Goal: Task Accomplishment & Management: Use online tool/utility

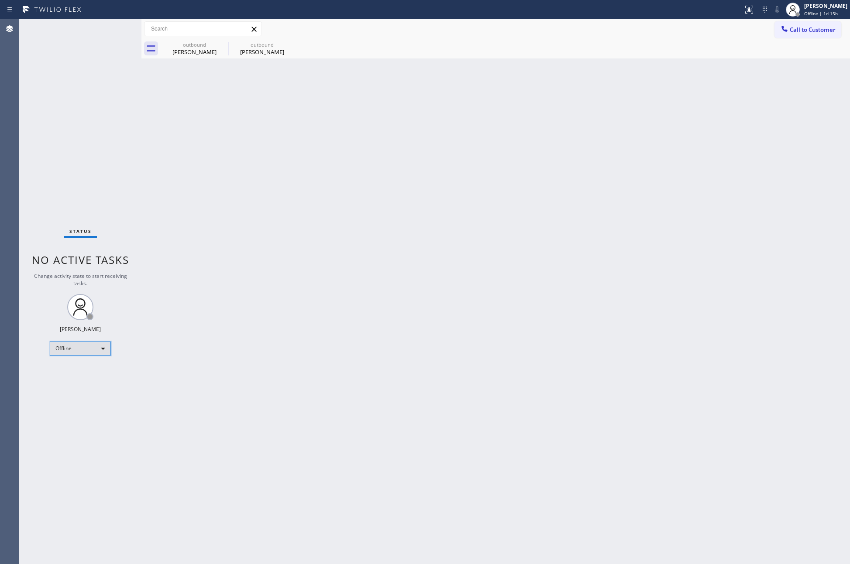
click at [100, 350] on div "Offline" at bounding box center [80, 349] width 61 height 14
click at [84, 380] on li "Unavailable" at bounding box center [79, 382] width 59 height 10
click at [323, 353] on div "Back to Dashboard Change Sender ID Customers Technicians Select a contact Outbo…" at bounding box center [495, 291] width 708 height 545
click at [317, 302] on div "Back to Dashboard Change Sender ID Customers Technicians Select a contact Outbo…" at bounding box center [495, 291] width 708 height 545
click at [105, 350] on div "Unavailable" at bounding box center [80, 349] width 61 height 14
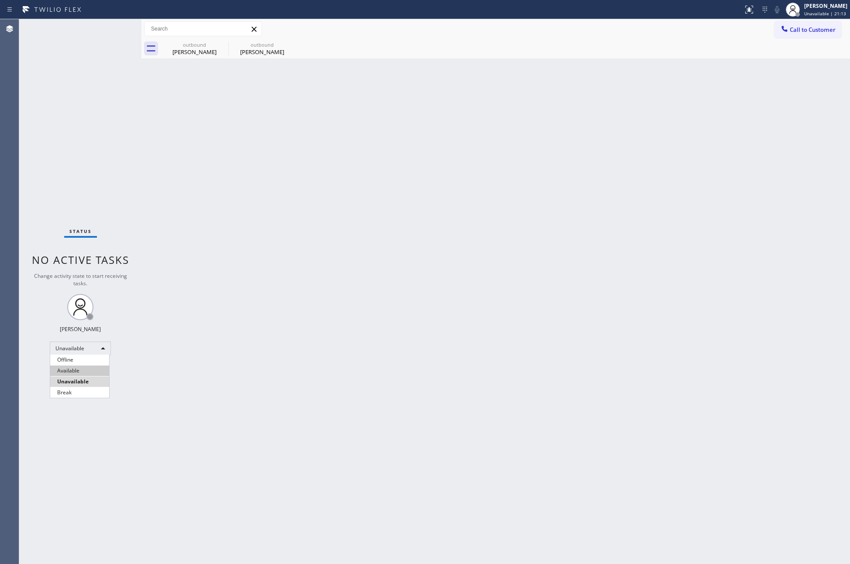
drag, startPoint x: 89, startPoint y: 370, endPoint x: 104, endPoint y: 371, distance: 14.5
click at [91, 370] on li "Available" at bounding box center [79, 371] width 59 height 10
drag, startPoint x: 444, startPoint y: 360, endPoint x: 407, endPoint y: 356, distance: 36.9
click at [446, 357] on div "Back to Dashboard Change Sender ID Customers Technicians Select a contact Outbo…" at bounding box center [495, 291] width 708 height 545
click at [185, 45] on div "outbound" at bounding box center [194, 44] width 66 height 7
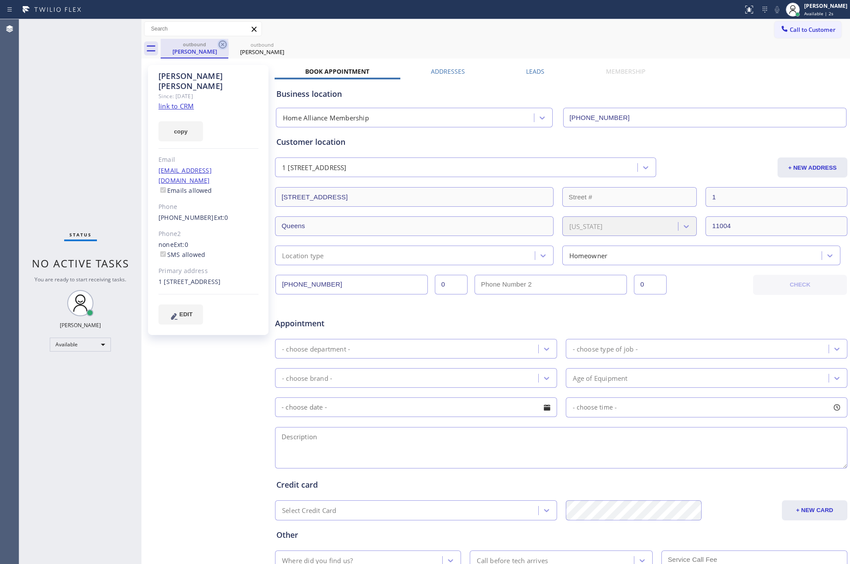
click at [224, 43] on icon at bounding box center [222, 44] width 10 height 10
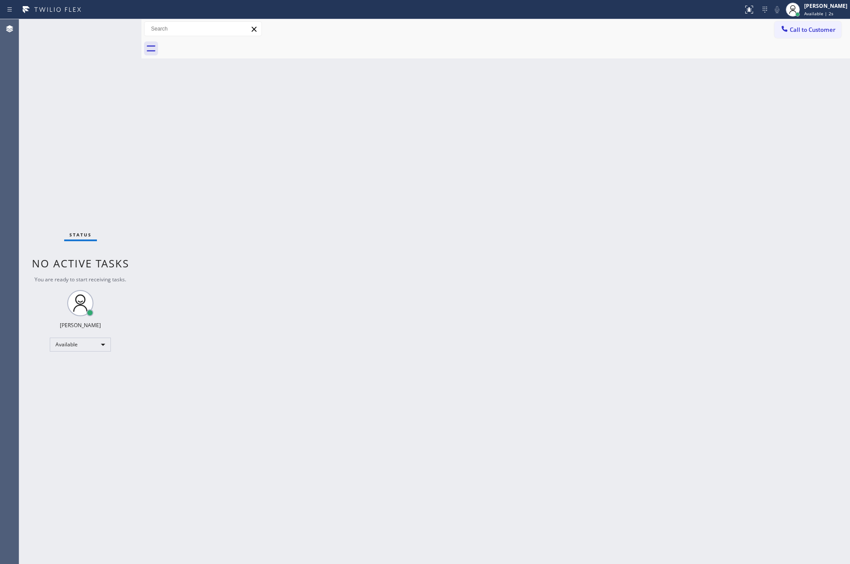
click at [224, 43] on div at bounding box center [505, 49] width 689 height 20
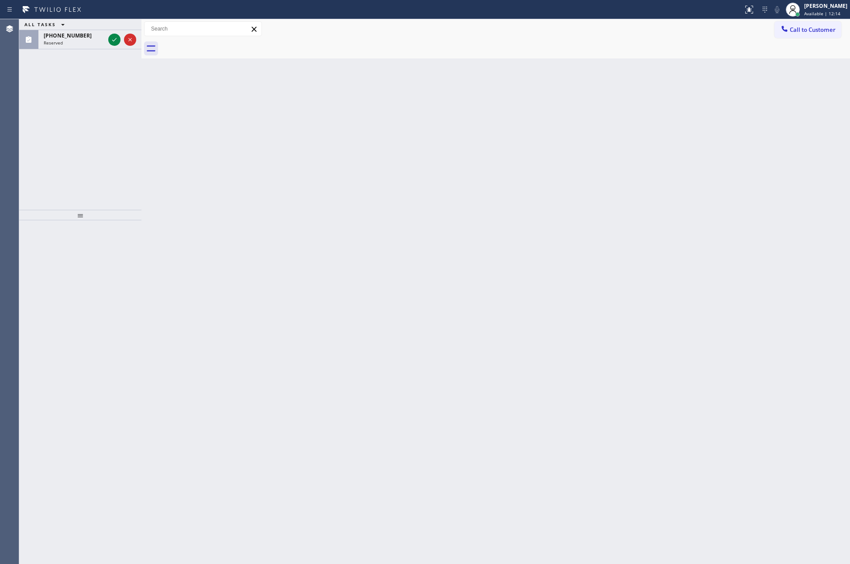
drag, startPoint x: 92, startPoint y: 107, endPoint x: 124, endPoint y: 59, distance: 58.5
click at [93, 103] on div "ALL TASKS ALL TASKS ACTIVE TASKS TASKS IN WRAP UP [PHONE_NUMBER] Reserved" at bounding box center [80, 114] width 122 height 191
click at [116, 42] on icon at bounding box center [114, 39] width 10 height 10
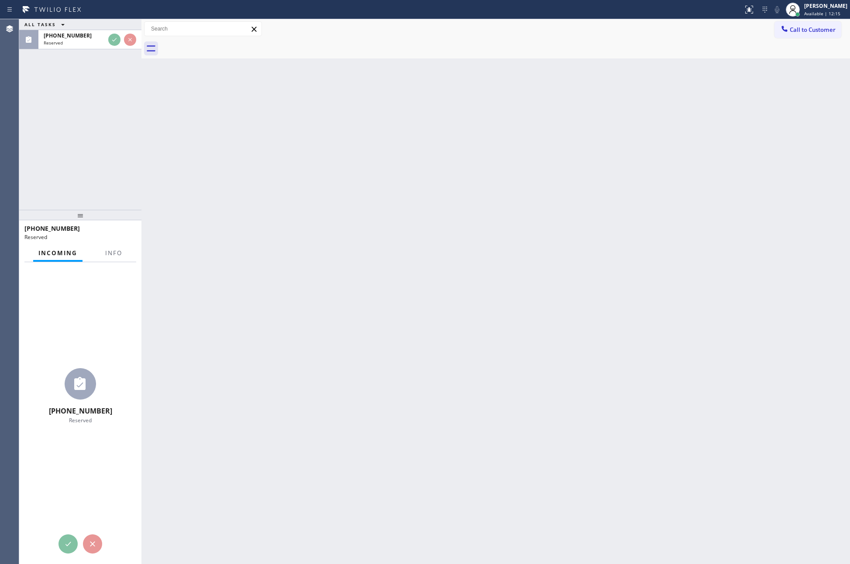
drag, startPoint x: 110, startPoint y: 125, endPoint x: 114, endPoint y: 122, distance: 4.7
click at [110, 124] on div "ALL TASKS ALL TASKS ACTIVE TASKS TASKS IN WRAP UP [PHONE_NUMBER] Reserved" at bounding box center [80, 114] width 122 height 191
click at [114, 122] on div "ALL TASKS ALL TASKS ACTIVE TASKS TASKS IN WRAP UP [PHONE_NUMBER] Reserved" at bounding box center [80, 114] width 122 height 191
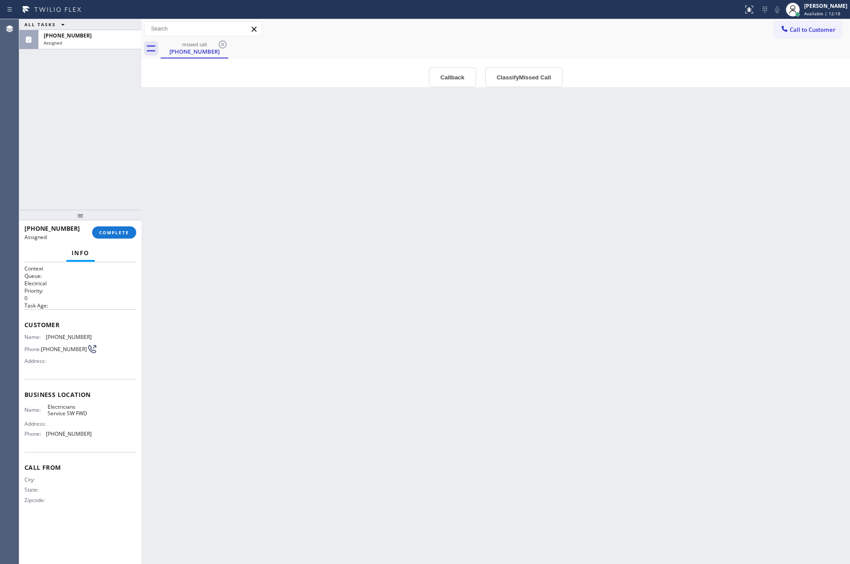
drag, startPoint x: 115, startPoint y: 122, endPoint x: 533, endPoint y: 219, distance: 428.8
click at [127, 131] on div "ALL TASKS ALL TASKS ACTIVE TASKS TASKS IN WRAP UP [PHONE_NUMBER] Assigned" at bounding box center [80, 114] width 122 height 191
click at [522, 85] on button "Classify Missed Call" at bounding box center [524, 77] width 78 height 20
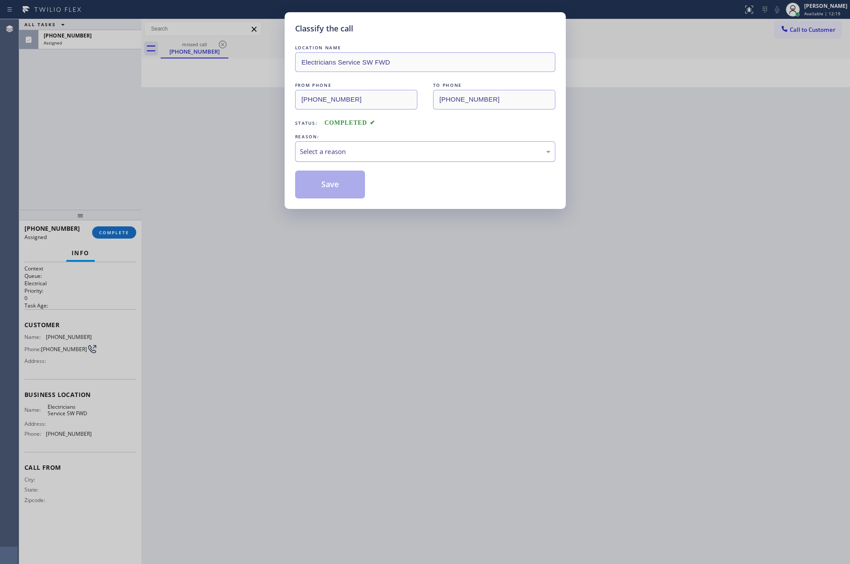
click at [423, 154] on div "Select a reason" at bounding box center [425, 152] width 251 height 10
click at [329, 184] on button "Save" at bounding box center [330, 185] width 70 height 28
drag, startPoint x: 329, startPoint y: 184, endPoint x: 334, endPoint y: 176, distance: 9.7
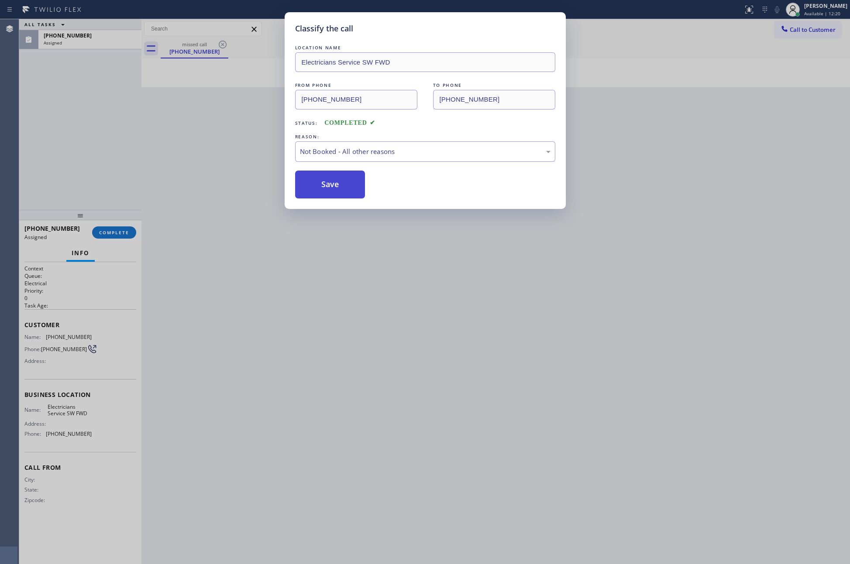
click at [334, 176] on button "Save" at bounding box center [330, 185] width 70 height 28
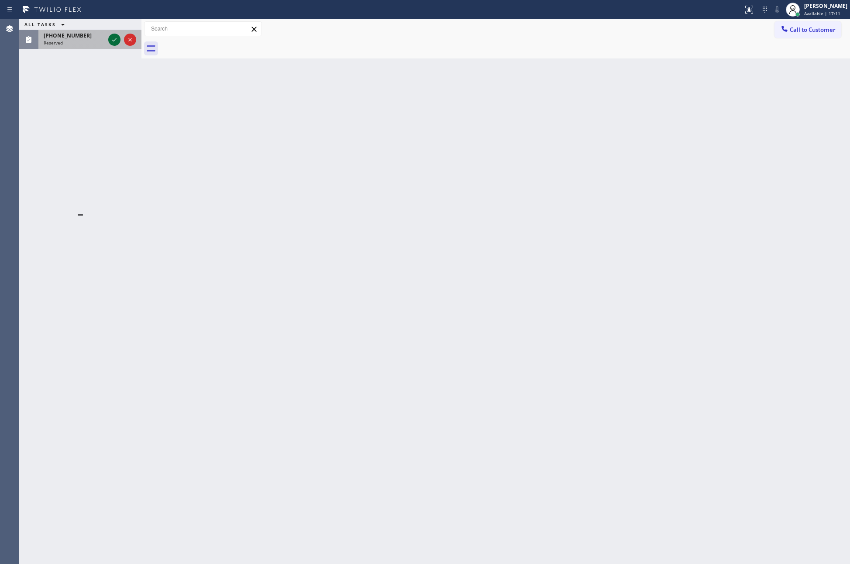
click at [111, 42] on icon at bounding box center [114, 39] width 10 height 10
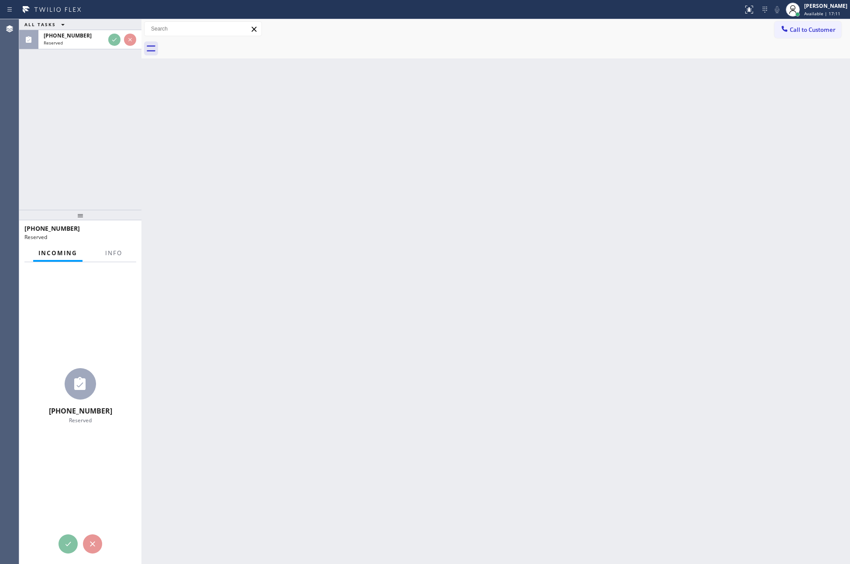
click at [121, 168] on div "ALL TASKS ALL TASKS ACTIVE TASKS TASKS IN WRAP UP [PHONE_NUMBER] Reserved" at bounding box center [80, 114] width 122 height 191
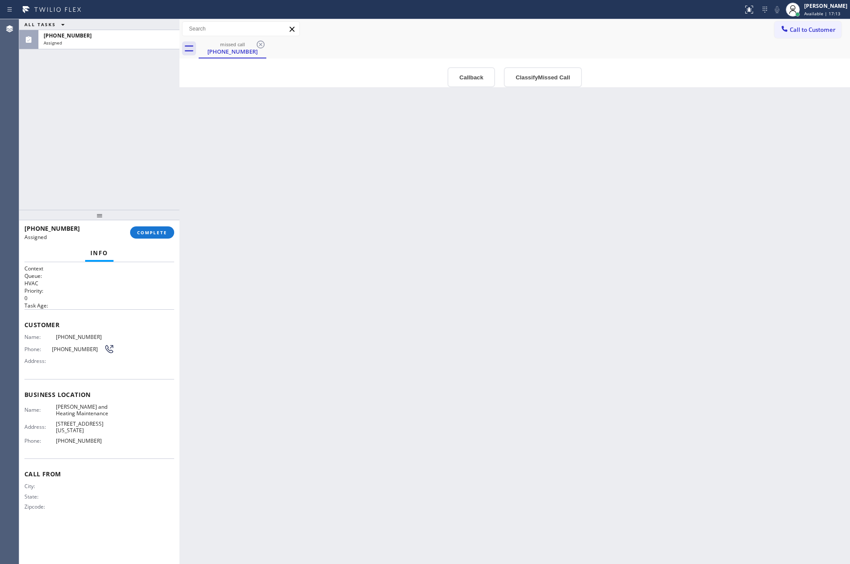
drag, startPoint x: 143, startPoint y: 153, endPoint x: 196, endPoint y: 154, distance: 52.4
click at [179, 154] on div at bounding box center [179, 291] width 0 height 545
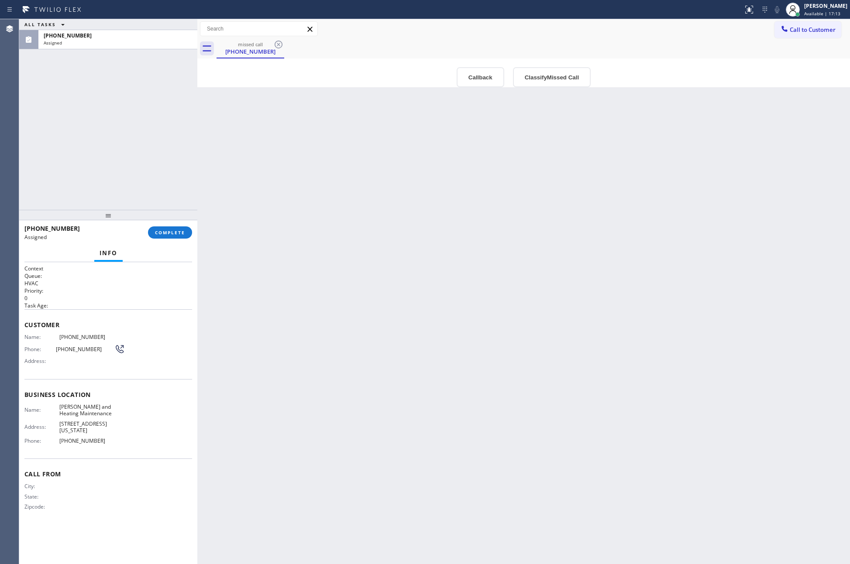
click at [157, 155] on div "ALL TASKS ALL TASKS ACTIVE TASKS TASKS IN WRAP UP [PHONE_NUMBER] Assigned" at bounding box center [108, 114] width 178 height 191
drag, startPoint x: 318, startPoint y: 288, endPoint x: 319, endPoint y: 283, distance: 5.4
click at [318, 288] on div "Back to Dashboard Change Sender ID Customers Technicians Select a contact Outbo…" at bounding box center [523, 291] width 652 height 545
drag, startPoint x: 319, startPoint y: 283, endPoint x: 563, endPoint y: 404, distance: 272.1
click at [415, 308] on div "Back to Dashboard Change Sender ID Customers Technicians Select a contact Outbo…" at bounding box center [523, 291] width 652 height 545
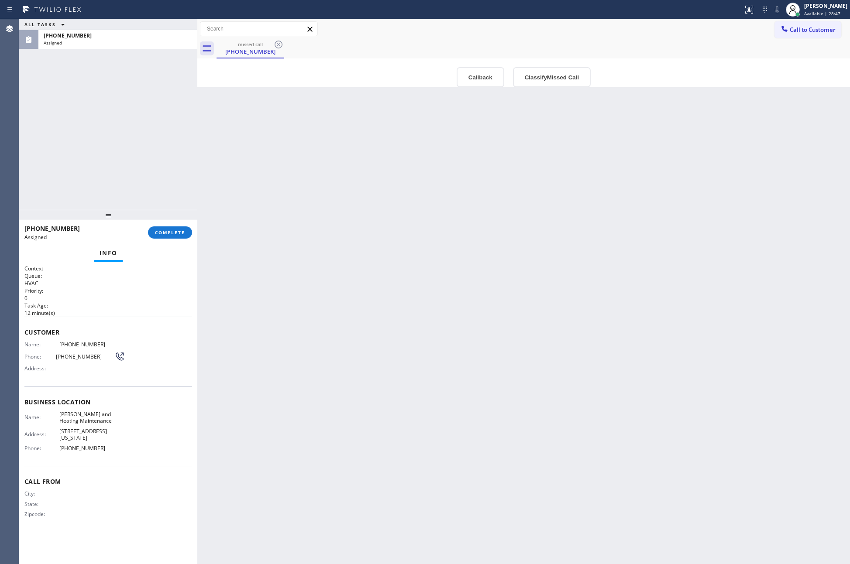
click at [382, 268] on div "Back to Dashboard Change Sender ID Customers Technicians Select a contact Outbo…" at bounding box center [523, 291] width 652 height 545
click at [96, 152] on div "ALL TASKS ALL TASKS ACTIVE TASKS TASKS IN WRAP UP [PHONE_NUMBER] Assigned" at bounding box center [108, 114] width 178 height 191
click at [346, 268] on div "Back to Dashboard Change Sender ID Customers Technicians Select a contact Outbo…" at bounding box center [523, 291] width 652 height 545
click at [557, 80] on button "Classify Missed Call" at bounding box center [552, 77] width 78 height 20
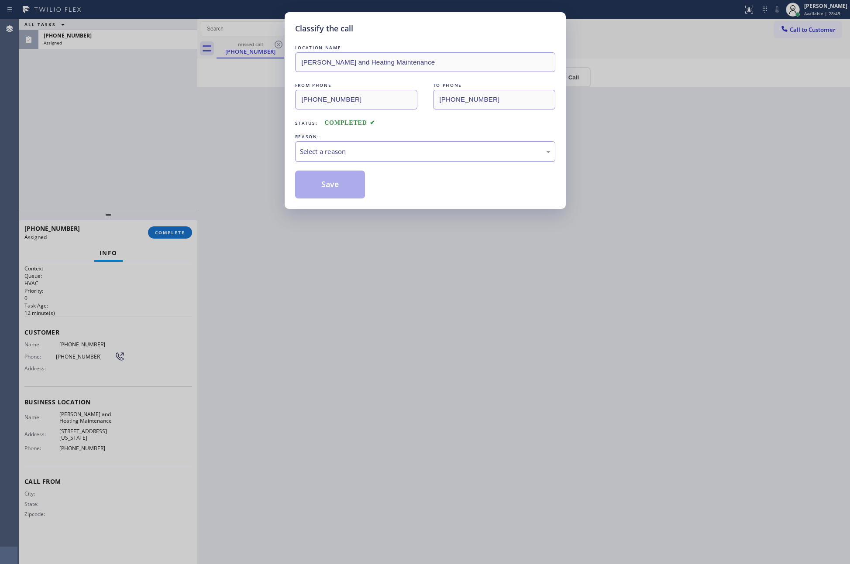
click at [336, 151] on div "Select a reason" at bounding box center [425, 152] width 251 height 10
click at [329, 186] on button "Save" at bounding box center [330, 185] width 70 height 28
click at [122, 131] on div "Classify the call LOCATION NAME [PERSON_NAME] and Heating Maintenance FROM PHON…" at bounding box center [425, 282] width 850 height 564
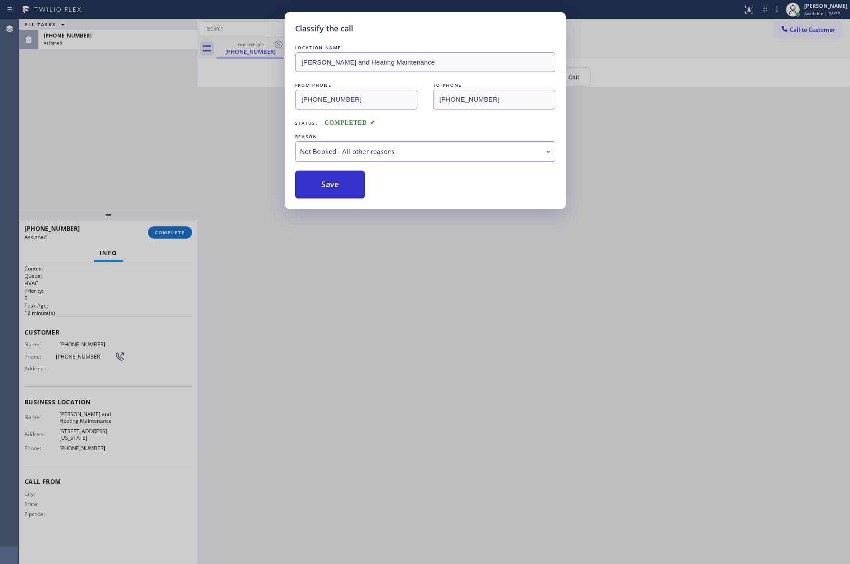
click at [122, 130] on div "ALL TASKS ALL TASKS ACTIVE TASKS TASKS IN WRAP UP [PHONE_NUMBER] Assigned" at bounding box center [108, 114] width 178 height 191
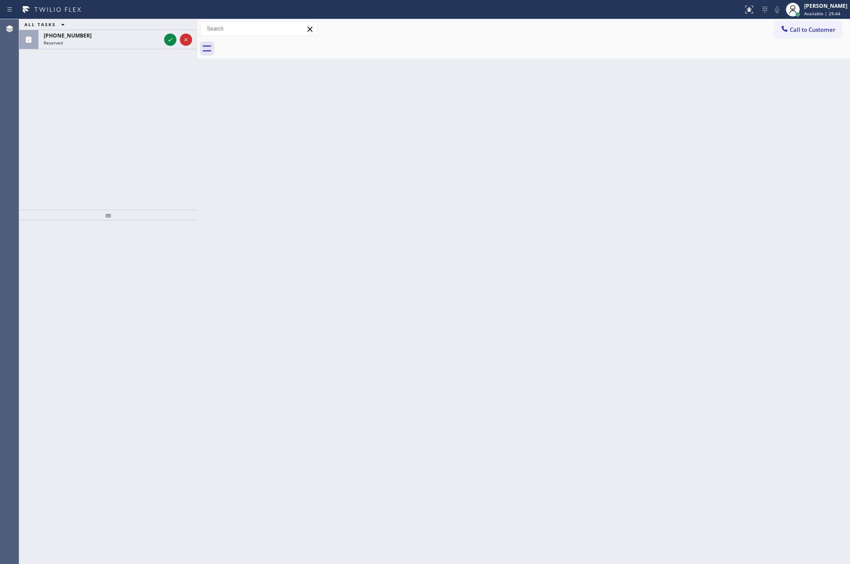
click at [127, 158] on div "ALL TASKS ALL TASKS ACTIVE TASKS TASKS IN WRAP UP [PHONE_NUMBER] Reserved" at bounding box center [108, 114] width 178 height 191
drag, startPoint x: 39, startPoint y: 154, endPoint x: 43, endPoint y: 151, distance: 5.6
click at [43, 151] on div "ALL TASKS ALL TASKS ACTIVE TASKS TASKS IN WRAP UP [PHONE_NUMBER] Reserved" at bounding box center [108, 114] width 178 height 191
click at [170, 39] on icon at bounding box center [170, 39] width 10 height 10
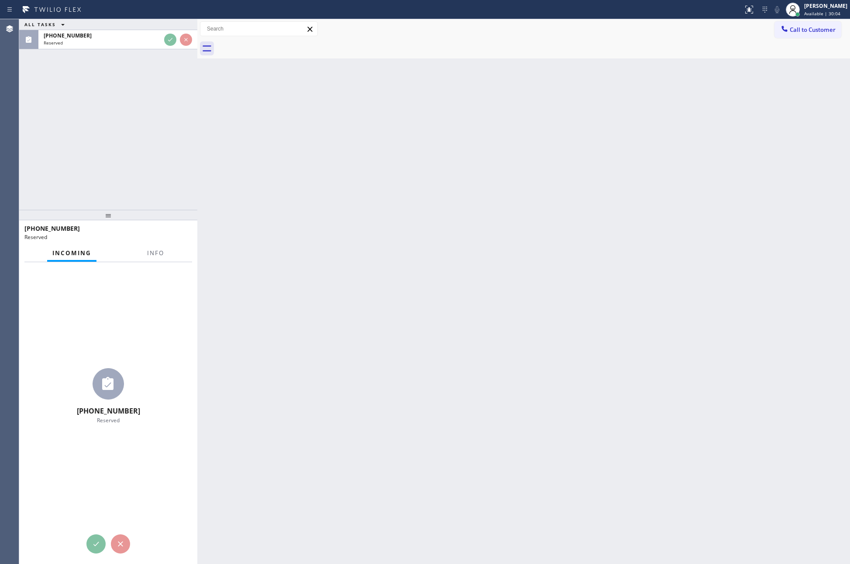
click at [175, 148] on div "ALL TASKS ALL TASKS ACTIVE TASKS TASKS IN WRAP UP [PHONE_NUMBER] Reserved" at bounding box center [108, 114] width 178 height 191
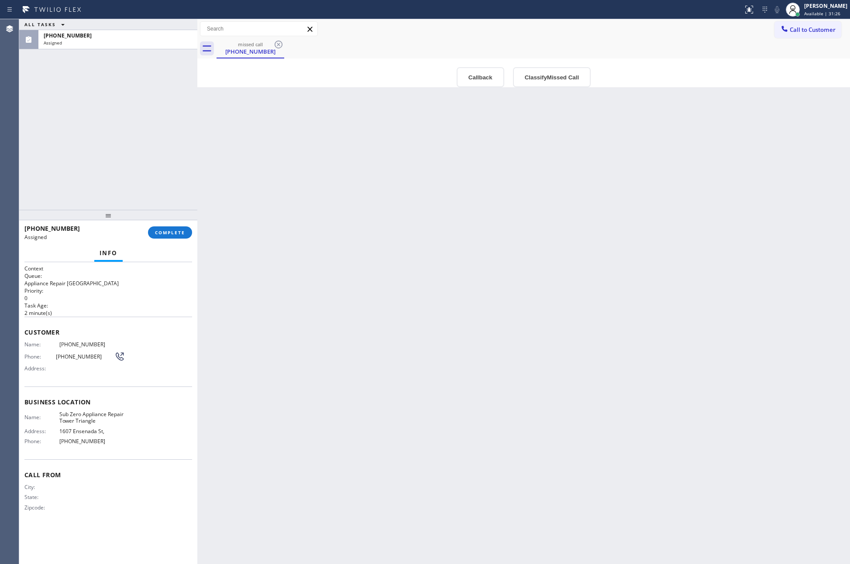
drag, startPoint x: 228, startPoint y: 182, endPoint x: 215, endPoint y: 128, distance: 55.6
click at [228, 182] on div "Back to Dashboard Change Sender ID Customers Technicians Select a contact Outbo…" at bounding box center [523, 291] width 652 height 545
click at [553, 75] on button "Classify Missed Call" at bounding box center [552, 77] width 78 height 20
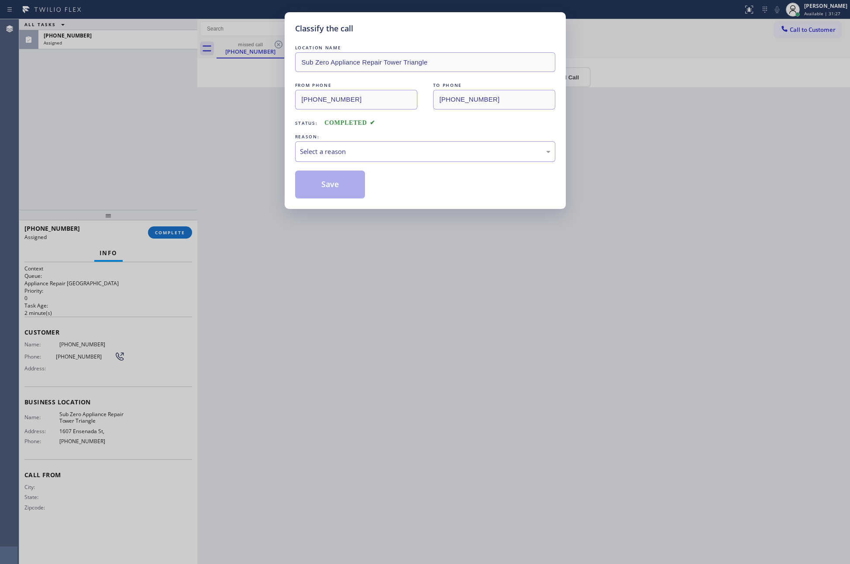
click at [319, 158] on div "Select a reason" at bounding box center [425, 151] width 260 height 21
click at [311, 186] on button "Save" at bounding box center [330, 185] width 70 height 28
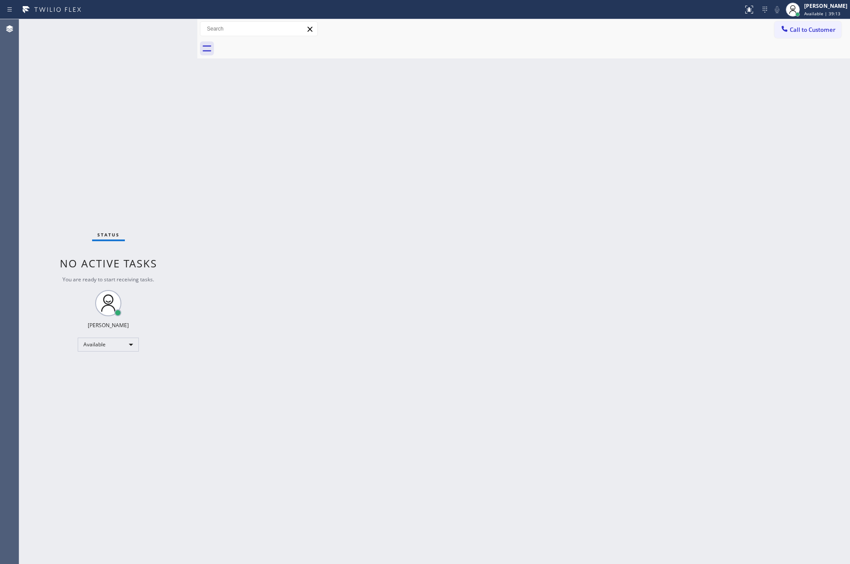
click at [342, 187] on div "Back to Dashboard Change Sender ID Customers Technicians Select a contact Outbo…" at bounding box center [523, 291] width 652 height 545
click at [118, 346] on div "Available" at bounding box center [108, 345] width 61 height 14
click at [119, 392] on li "Break" at bounding box center [107, 389] width 59 height 10
click at [728, 380] on div "Back to Dashboard Change Sender ID Customers Technicians Select a contact Outbo…" at bounding box center [523, 291] width 652 height 545
click at [126, 346] on div "Break" at bounding box center [108, 345] width 61 height 14
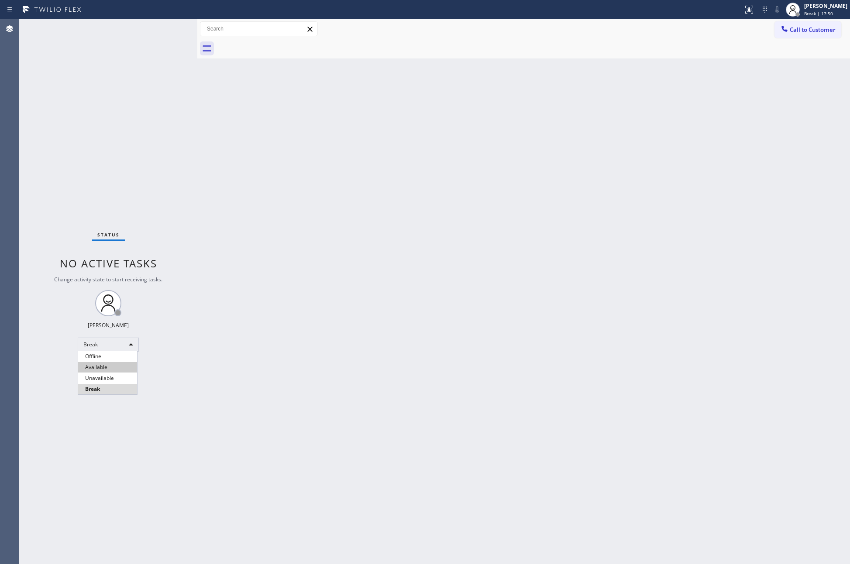
click at [106, 369] on li "Available" at bounding box center [107, 367] width 59 height 10
click at [118, 343] on div "Break" at bounding box center [108, 345] width 61 height 14
click at [106, 375] on li "Unavailable" at bounding box center [107, 378] width 59 height 10
click at [225, 326] on div "Back to Dashboard Change Sender ID Customers Technicians Select a contact Outbo…" at bounding box center [523, 291] width 652 height 545
click at [127, 341] on div "Unavailable" at bounding box center [108, 345] width 61 height 14
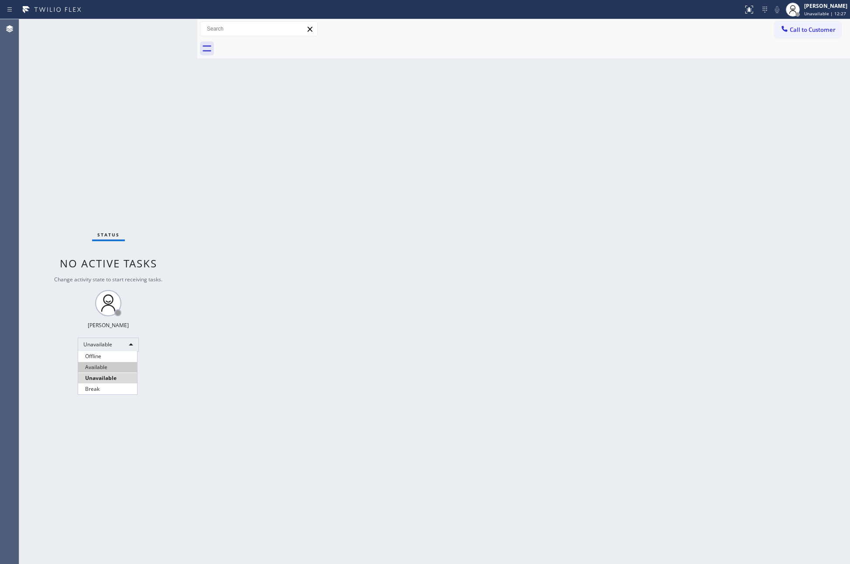
click at [128, 366] on li "Available" at bounding box center [107, 367] width 59 height 10
click at [584, 334] on div "Back to Dashboard Change Sender ID Customers Technicians Select a contact Outbo…" at bounding box center [523, 291] width 652 height 545
drag, startPoint x: 325, startPoint y: 177, endPoint x: 253, endPoint y: 205, distance: 77.5
click at [330, 191] on div "Back to Dashboard Change Sender ID Customers Technicians Select a contact Outbo…" at bounding box center [523, 291] width 652 height 545
click at [433, 470] on div "Back to Dashboard Change Sender ID Customers Technicians Select a contact Outbo…" at bounding box center [523, 291] width 652 height 545
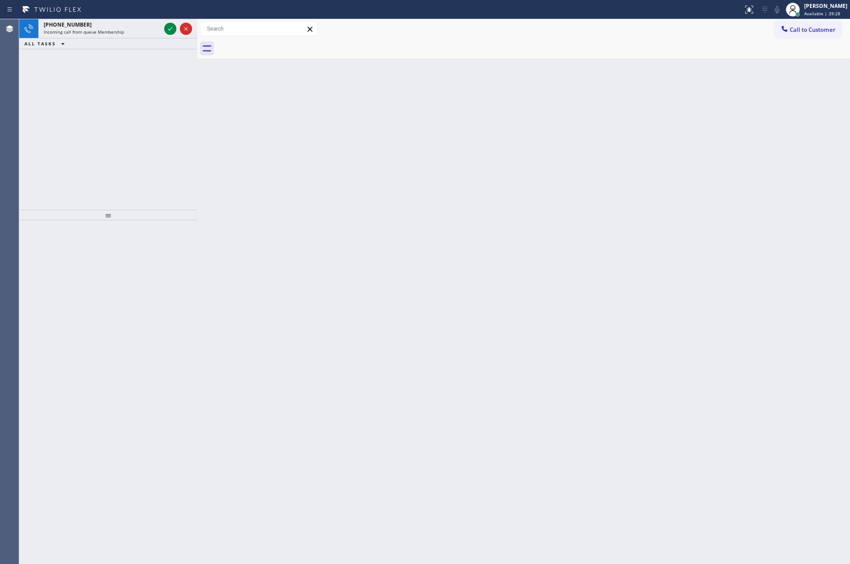
click at [180, 76] on div "[PHONE_NUMBER] Incoming call from queue Membership ALL TASKS ALL TASKS ACTIVE T…" at bounding box center [108, 114] width 178 height 191
click at [173, 29] on icon at bounding box center [170, 29] width 10 height 10
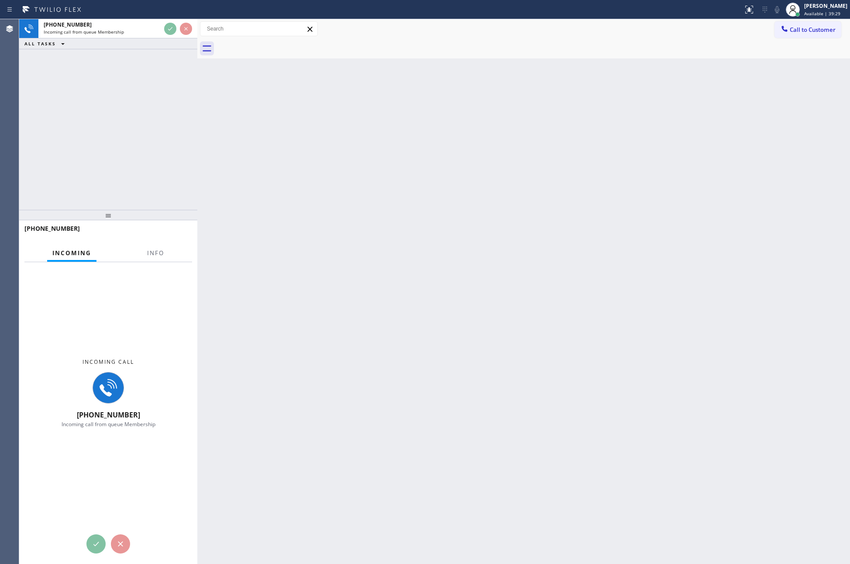
click at [193, 154] on div "[PHONE_NUMBER] Incoming call from queue Membership ALL TASKS ALL TASKS ACTIVE T…" at bounding box center [108, 114] width 178 height 191
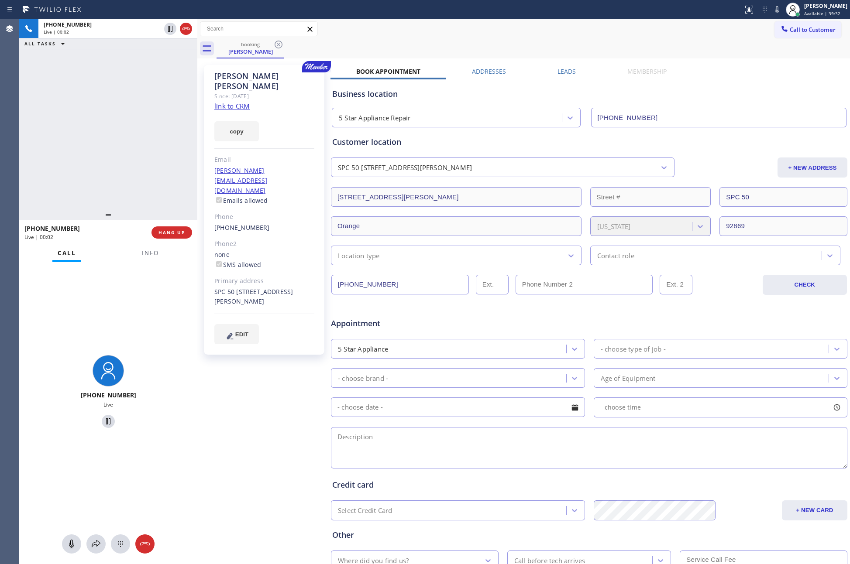
type input "[PHONE_NUMBER]"
click at [244, 102] on link "link to CRM" at bounding box center [231, 106] width 35 height 9
click at [168, 55] on icon at bounding box center [170, 59] width 10 height 10
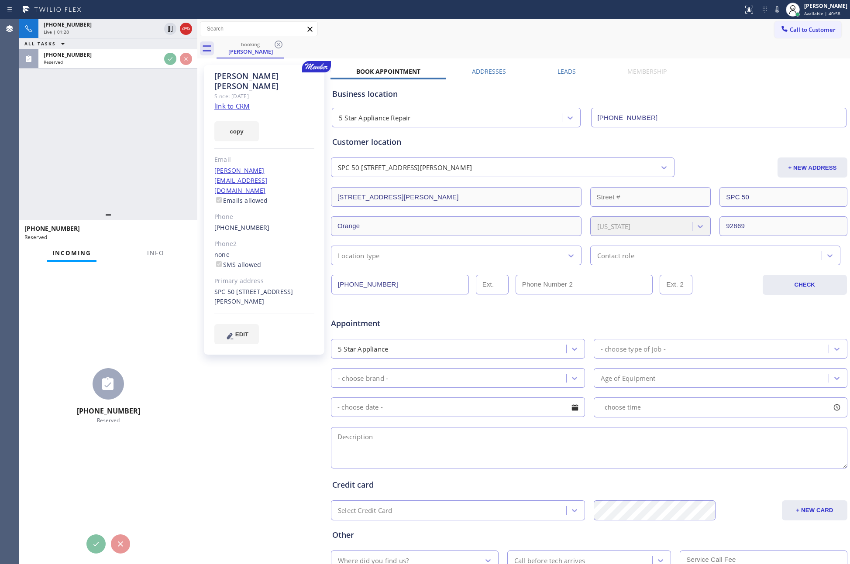
click at [138, 156] on div "[PHONE_NUMBER] Live | 01:28 ALL TASKS ALL TASKS ACTIVE TASKS TASKS IN WRAP UP […" at bounding box center [108, 114] width 178 height 191
click at [146, 152] on div "[PHONE_NUMBER] Live | 01:28 ALL TASKS ALL TASKS ACTIVE TASKS TASKS IN WRAP UP […" at bounding box center [108, 114] width 178 height 191
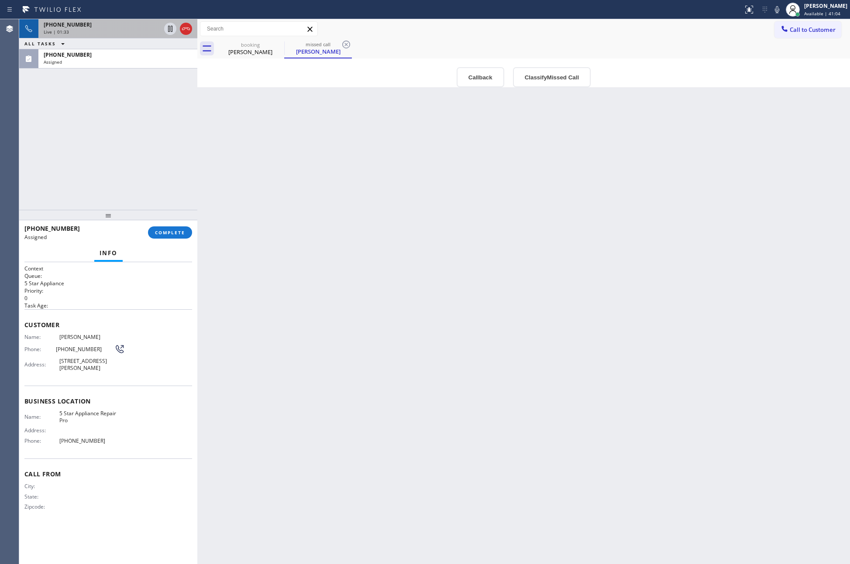
click at [93, 29] on div "Live | 01:33" at bounding box center [102, 32] width 117 height 6
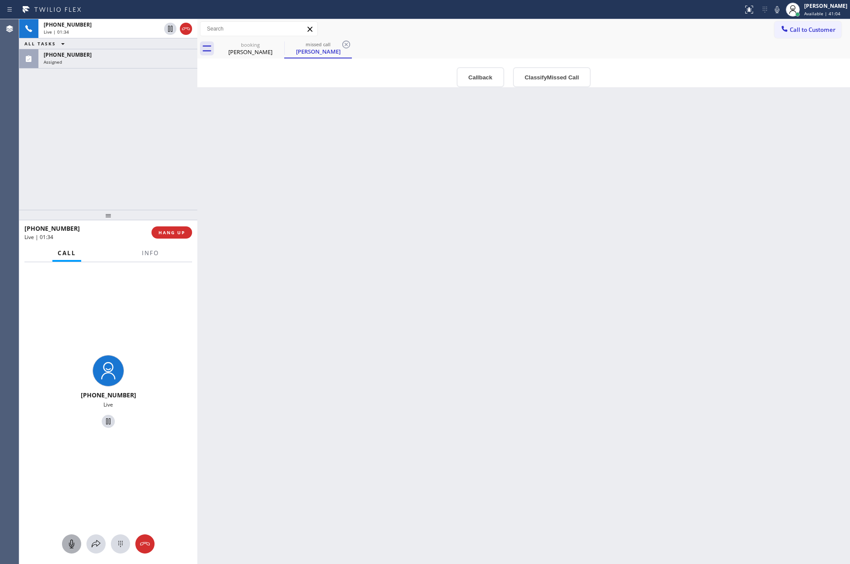
click at [72, 542] on icon at bounding box center [71, 544] width 10 height 10
drag, startPoint x: 67, startPoint y: 545, endPoint x: 136, endPoint y: 104, distance: 446.2
click at [67, 545] on icon at bounding box center [71, 544] width 10 height 10
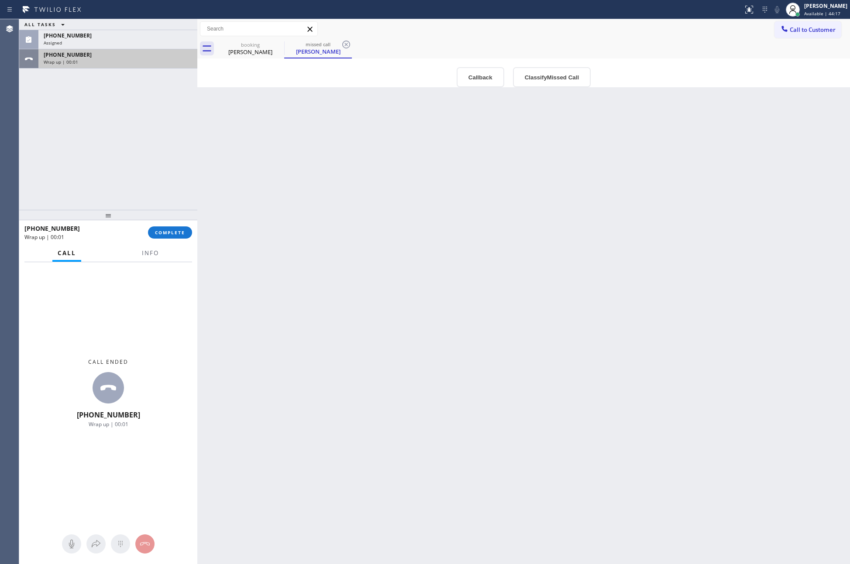
click at [118, 54] on div "[PHONE_NUMBER]" at bounding box center [118, 54] width 148 height 7
drag, startPoint x: 181, startPoint y: 228, endPoint x: 176, endPoint y: 152, distance: 76.6
click at [183, 224] on div "[PHONE_NUMBER] Wrap up | 00:03 COMPLETE" at bounding box center [108, 232] width 168 height 23
click at [176, 151] on div "ALL TASKS ALL TASKS ACTIVE TASKS TASKS IN WRAP UP [PHONE_NUMBER] Assigned [PHON…" at bounding box center [108, 114] width 178 height 191
drag, startPoint x: 161, startPoint y: 232, endPoint x: 163, endPoint y: 222, distance: 10.6
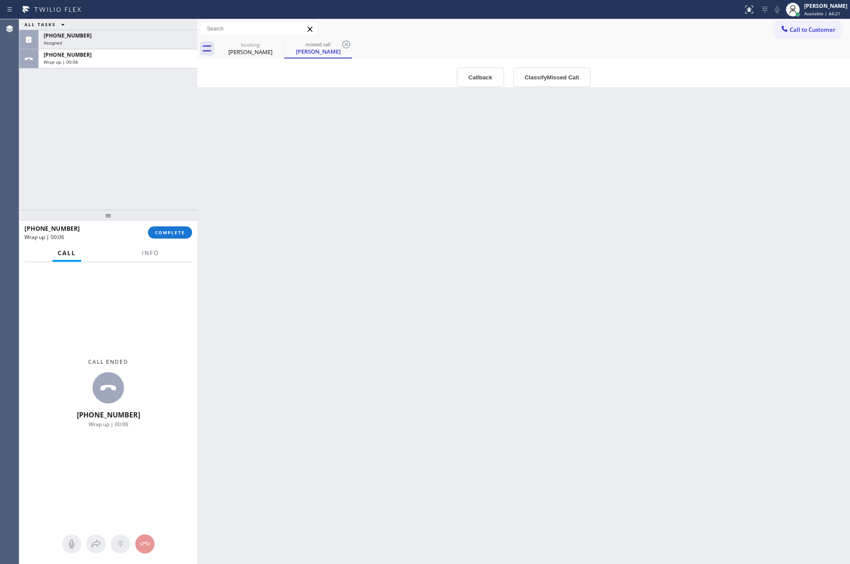
click at [163, 227] on button "COMPLETE" at bounding box center [170, 233] width 44 height 12
click at [152, 135] on div "ALL TASKS ALL TASKS ACTIVE TASKS TASKS IN WRAP UP [PHONE_NUMBER] Assigned [PHON…" at bounding box center [108, 114] width 178 height 191
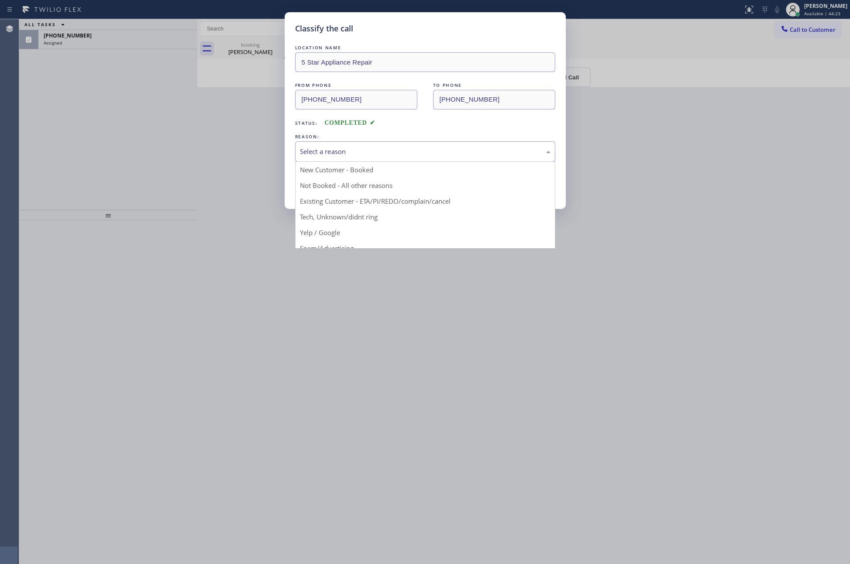
click at [316, 161] on div "Select a reason" at bounding box center [425, 151] width 260 height 21
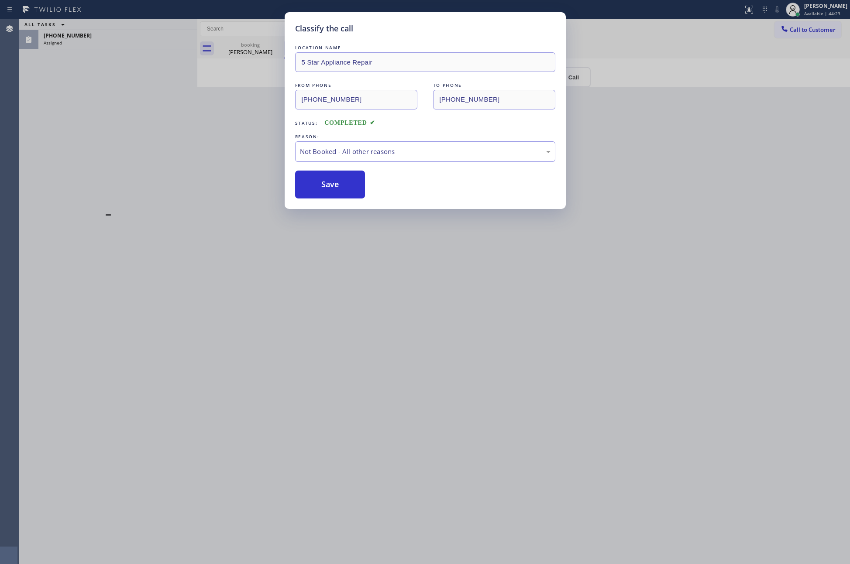
click at [316, 183] on button "Save" at bounding box center [330, 185] width 70 height 28
drag, startPoint x: 316, startPoint y: 183, endPoint x: 166, endPoint y: 148, distance: 153.4
click at [304, 181] on button "Save" at bounding box center [330, 185] width 70 height 28
click at [143, 140] on div "Classify the call LOCATION NAME 5 Star Appliance Repair FROM PHONE [PHONE_NUMBE…" at bounding box center [425, 282] width 850 height 564
click at [135, 137] on div "ALL TASKS ALL TASKS ACTIVE TASKS TASKS IN WRAP UP [PHONE_NUMBER] Assigned" at bounding box center [108, 114] width 178 height 191
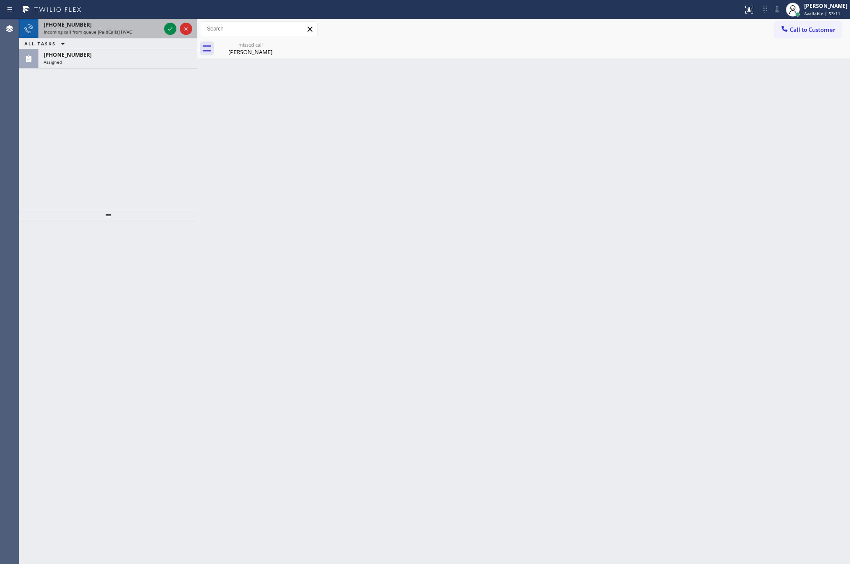
click at [124, 35] on div "[PHONE_NUMBER] Incoming call from queue [PaidCalls] HVAC" at bounding box center [100, 28] width 124 height 19
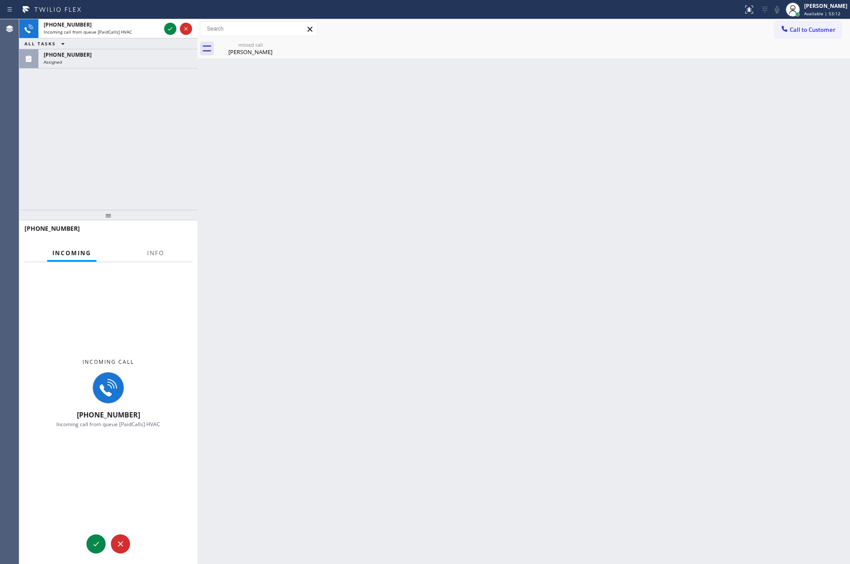
click at [137, 141] on div "[PHONE_NUMBER] Incoming call from queue [PaidCalls] HVAC ALL TASKS ALL TASKS AC…" at bounding box center [108, 114] width 178 height 191
click at [137, 149] on div "[PHONE_NUMBER] Incoming call from queue [PaidCalls] HVAC ALL TASKS ALL TASKS AC…" at bounding box center [108, 114] width 178 height 191
click at [140, 203] on div "[PHONE_NUMBER] Incoming call from queue [PaidCalls] HVAC ALL TASKS ALL TASKS AC…" at bounding box center [108, 114] width 178 height 191
click at [124, 31] on span "Incoming call from queue [PaidCalls] HVAC" at bounding box center [88, 32] width 88 height 6
click at [170, 25] on icon at bounding box center [170, 29] width 10 height 10
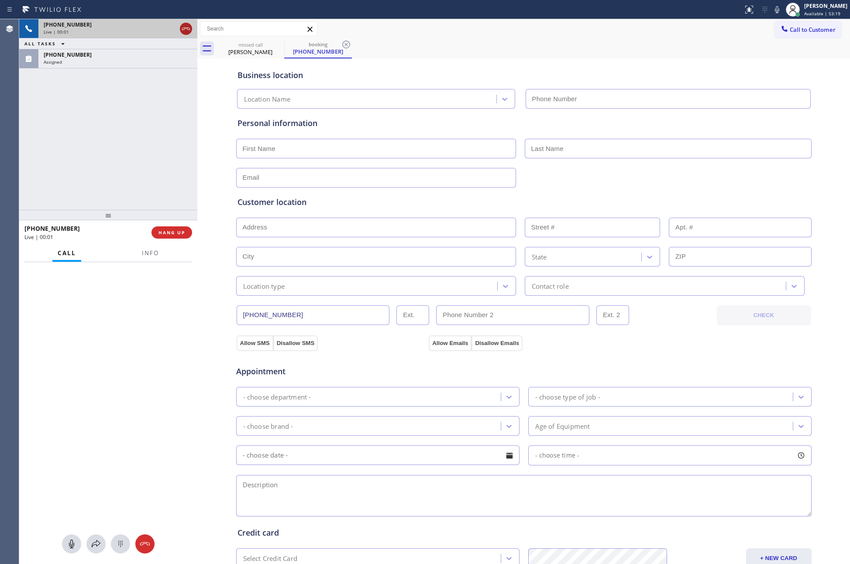
click at [189, 26] on icon at bounding box center [186, 29] width 10 height 10
type input "[PHONE_NUMBER]"
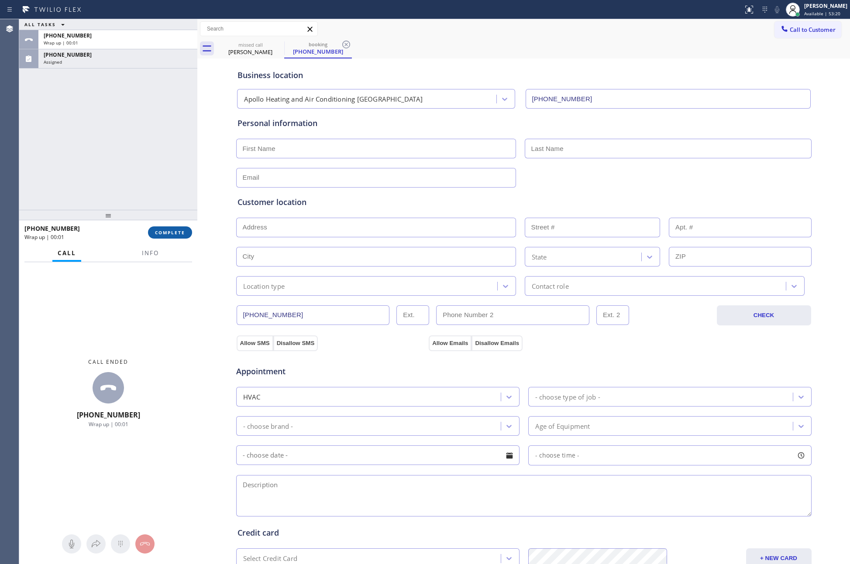
click at [176, 234] on button "COMPLETE" at bounding box center [170, 233] width 44 height 12
click at [165, 97] on div "ALL TASKS ALL TASKS ACTIVE TASKS TASKS IN WRAP UP [PHONE_NUMBER] Wrap up | 00:[…" at bounding box center [108, 114] width 178 height 191
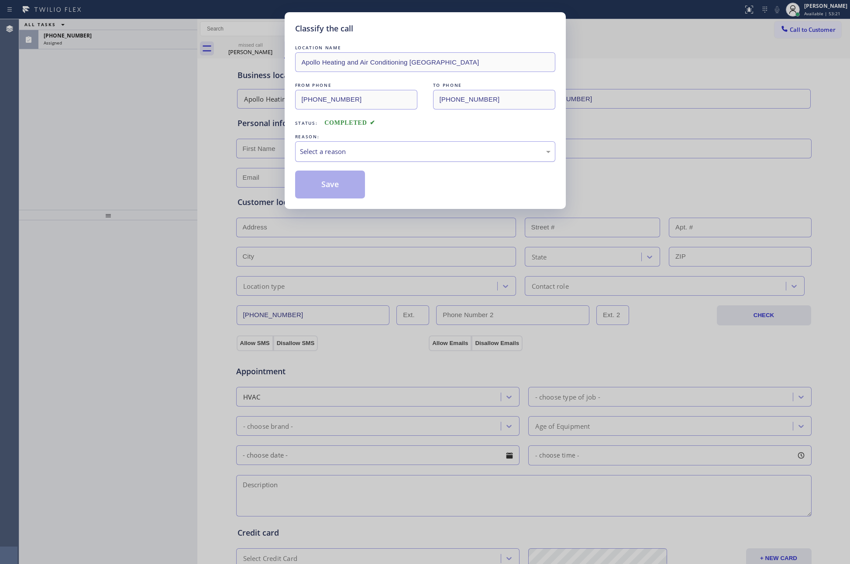
click at [376, 158] on div "Select a reason" at bounding box center [425, 151] width 260 height 21
click at [321, 185] on button "Save" at bounding box center [330, 185] width 70 height 28
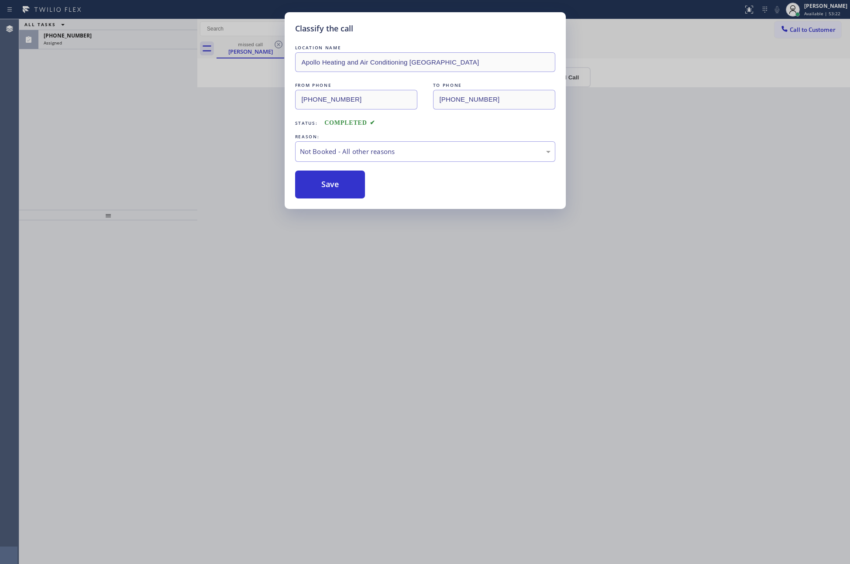
click at [321, 185] on button "Save" at bounding box center [330, 185] width 70 height 28
click at [144, 144] on div "Classify the call LOCATION NAME Apollo Heating and Air Conditioning [GEOGRAPHIC…" at bounding box center [425, 282] width 850 height 564
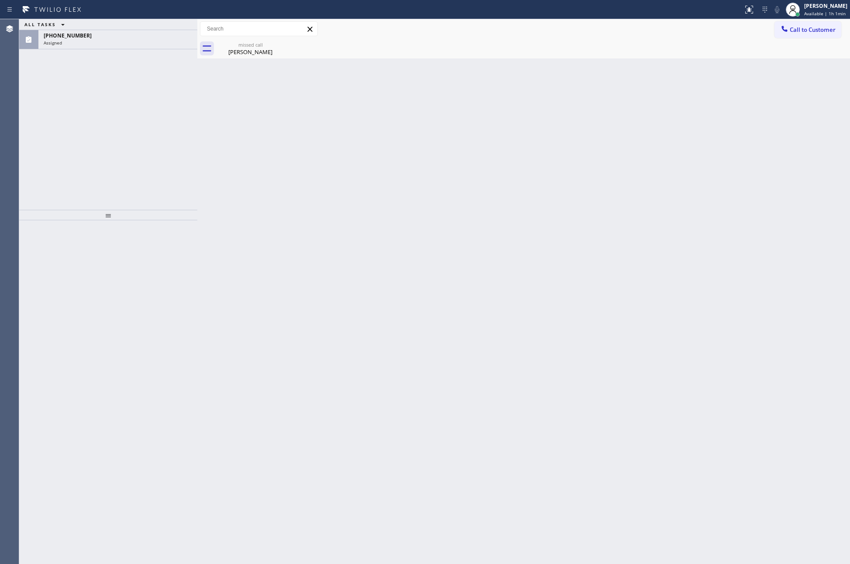
click at [353, 254] on div "Back to Dashboard Change Sender ID Customers Technicians Select a contact Outbo…" at bounding box center [523, 291] width 652 height 545
click at [110, 24] on div "ALL TASKS ALL TASKS ACTIVE TASKS TASKS IN WRAP UP" at bounding box center [108, 24] width 178 height 11
click at [164, 41] on div "Assigned" at bounding box center [118, 43] width 148 height 6
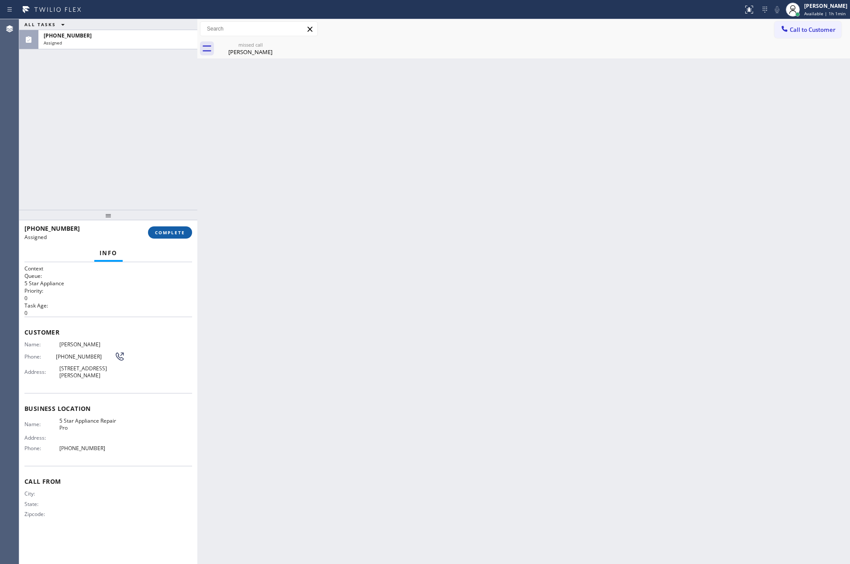
click at [173, 228] on button "COMPLETE" at bounding box center [170, 233] width 44 height 12
click at [161, 155] on div "ALL TASKS ALL TASKS ACTIVE TASKS TASKS IN WRAP UP [PHONE_NUMBER] Assigned" at bounding box center [108, 114] width 178 height 191
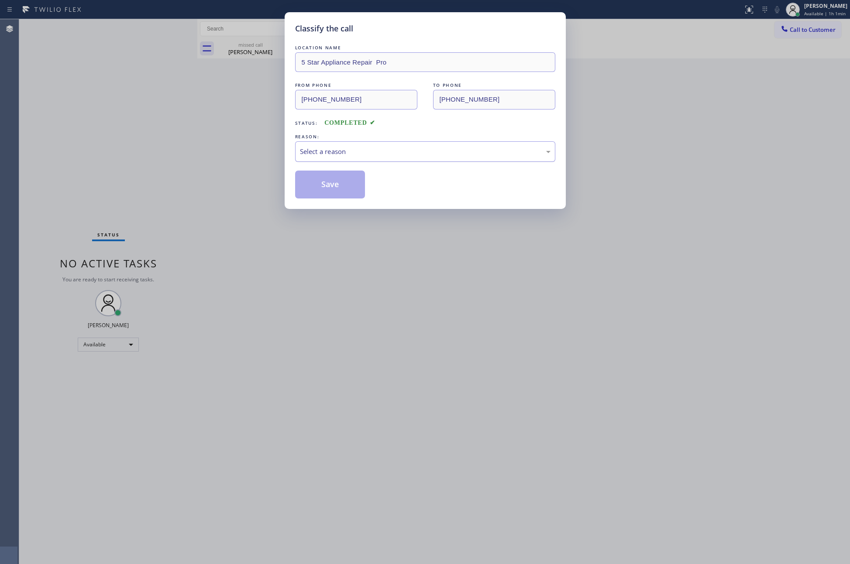
click at [318, 151] on div "Select a reason" at bounding box center [425, 152] width 251 height 10
click at [339, 185] on button "Save" at bounding box center [330, 185] width 70 height 28
click at [128, 114] on div "Classify the call LOCATION NAME 5 Star Appliance Repair Pro FROM PHONE [PHONE_N…" at bounding box center [425, 282] width 850 height 564
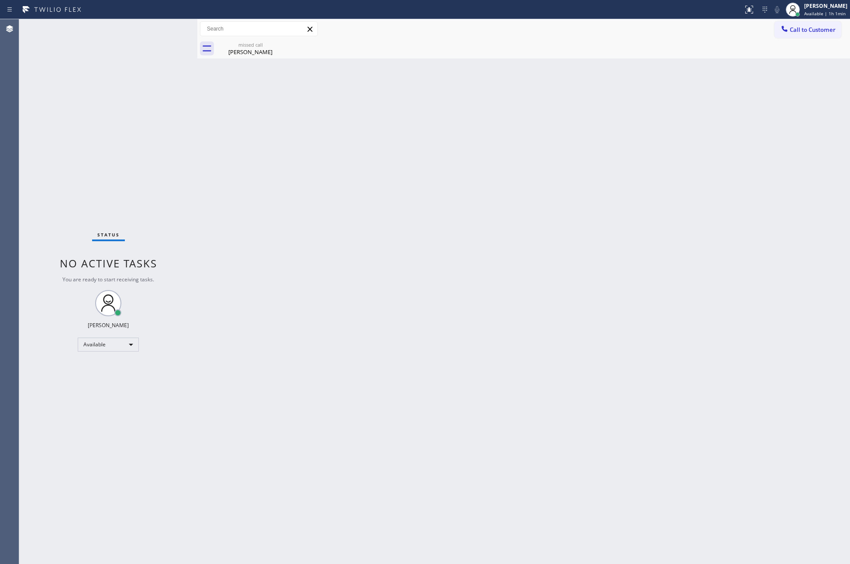
drag, startPoint x: 642, startPoint y: 245, endPoint x: 488, endPoint y: 301, distance: 163.1
click at [634, 248] on div "Back to Dashboard Change Sender ID Customers Technicians Select a contact Outbo…" at bounding box center [523, 291] width 652 height 545
click at [123, 347] on div "Available" at bounding box center [108, 345] width 61 height 14
click at [113, 388] on li "Break" at bounding box center [107, 389] width 59 height 10
